Goal: Information Seeking & Learning: Learn about a topic

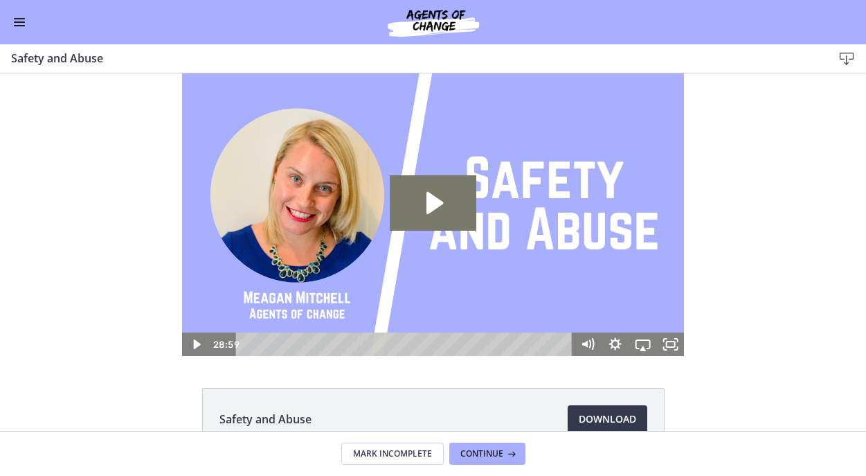
scroll to position [374, 0]
click at [17, 24] on button "Enable menu" at bounding box center [19, 22] width 17 height 17
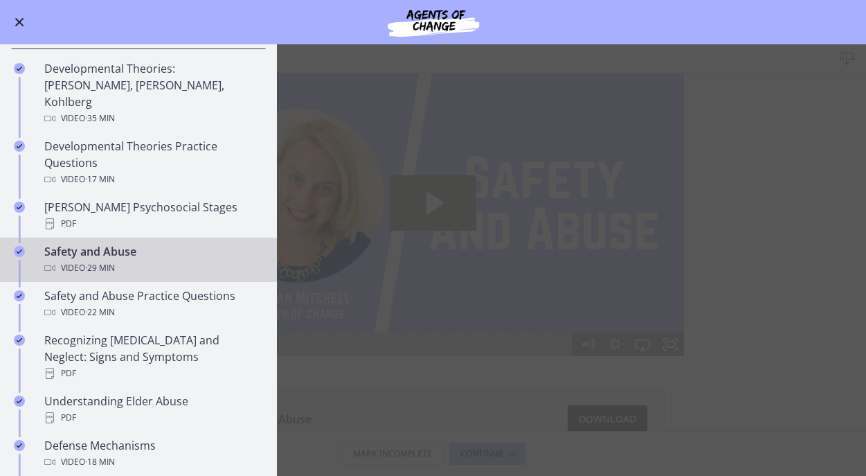
click at [17, 24] on span "Enable menu" at bounding box center [19, 22] width 9 height 9
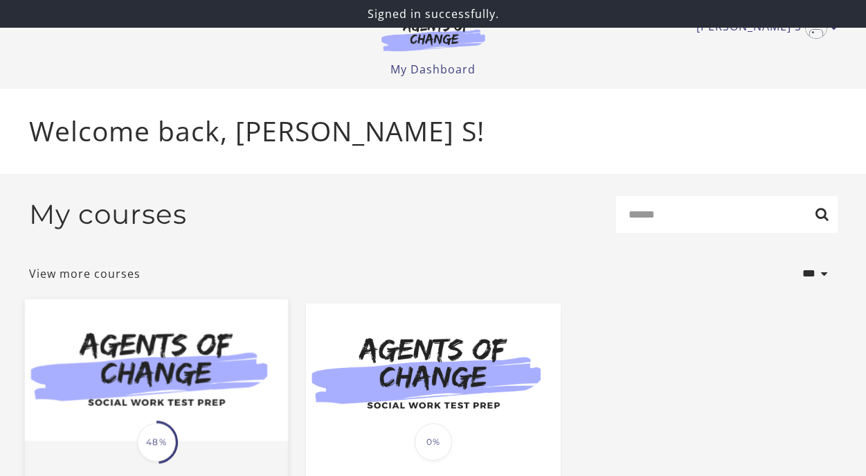
click at [168, 418] on img at bounding box center [155, 369] width 263 height 142
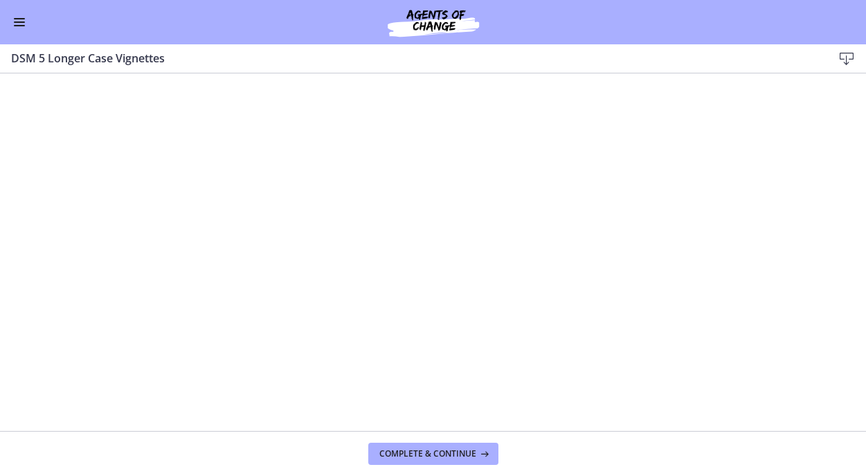
click at [22, 25] on span "Enable menu" at bounding box center [19, 25] width 11 height 1
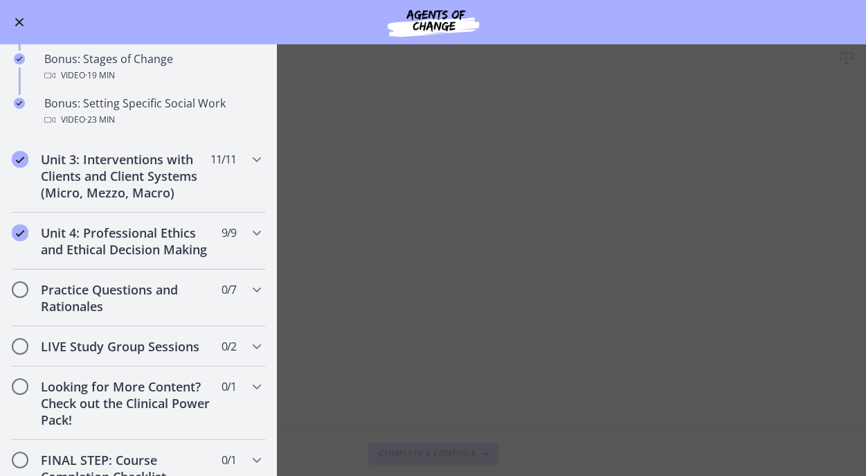
scroll to position [1213, 0]
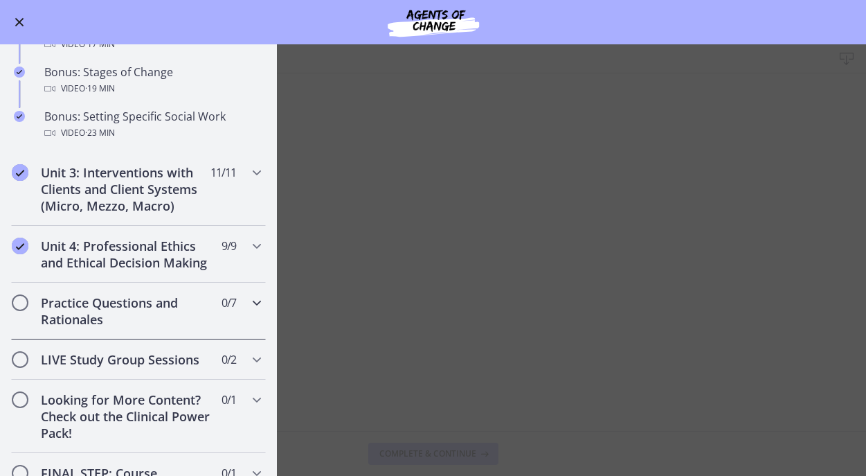
click at [182, 311] on h2 "Practice Questions and Rationales" at bounding box center [125, 310] width 169 height 33
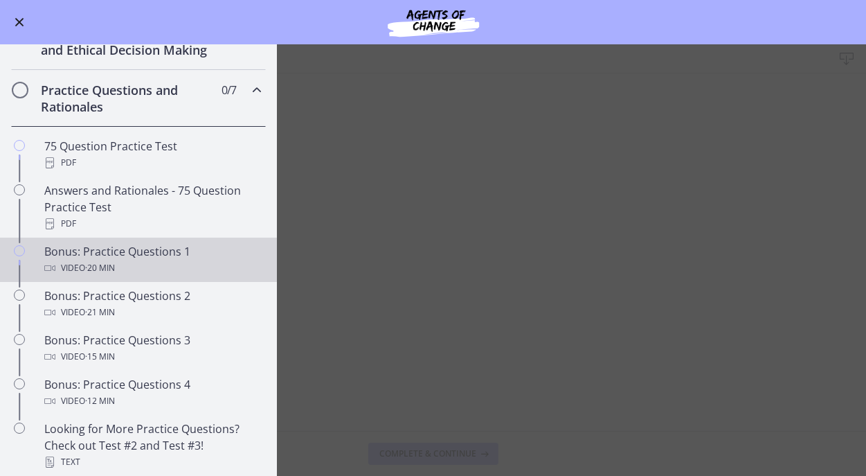
scroll to position [539, 0]
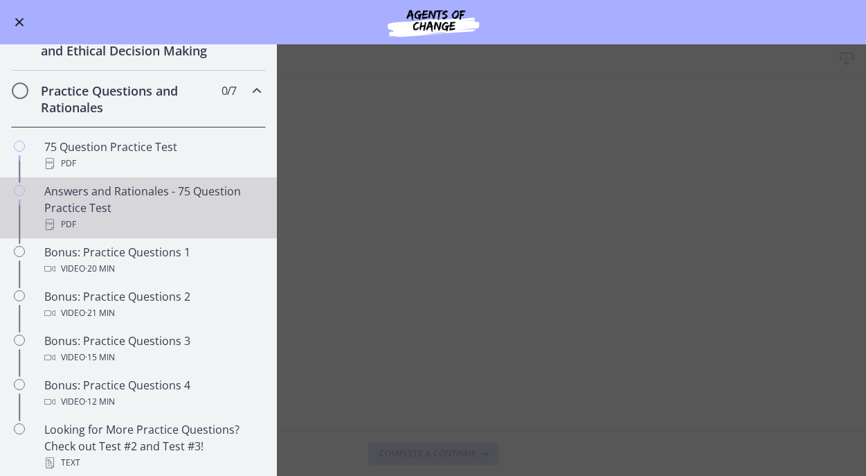
click at [149, 200] on div "Answers and Rationales - 75 Question Practice Test PDF" at bounding box center [152, 208] width 216 height 50
